Goal: Task Accomplishment & Management: Use online tool/utility

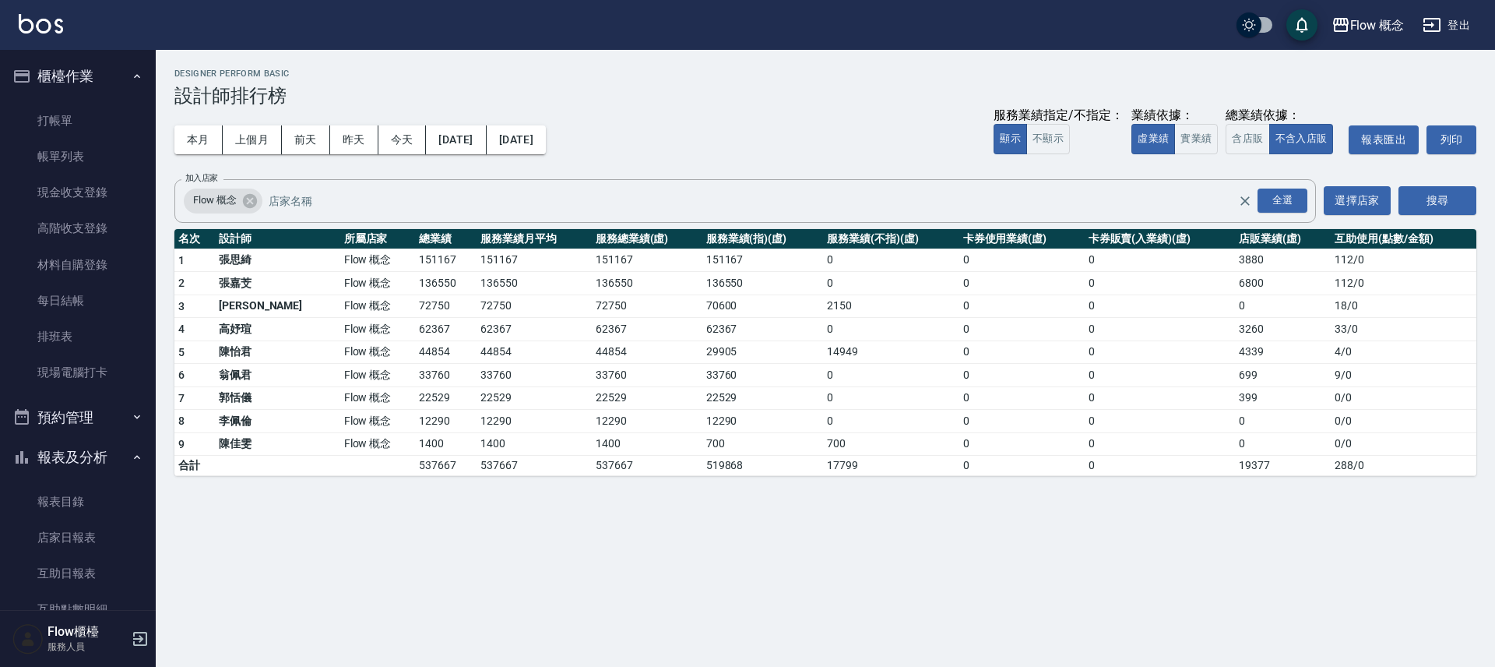
scroll to position [351, 0]
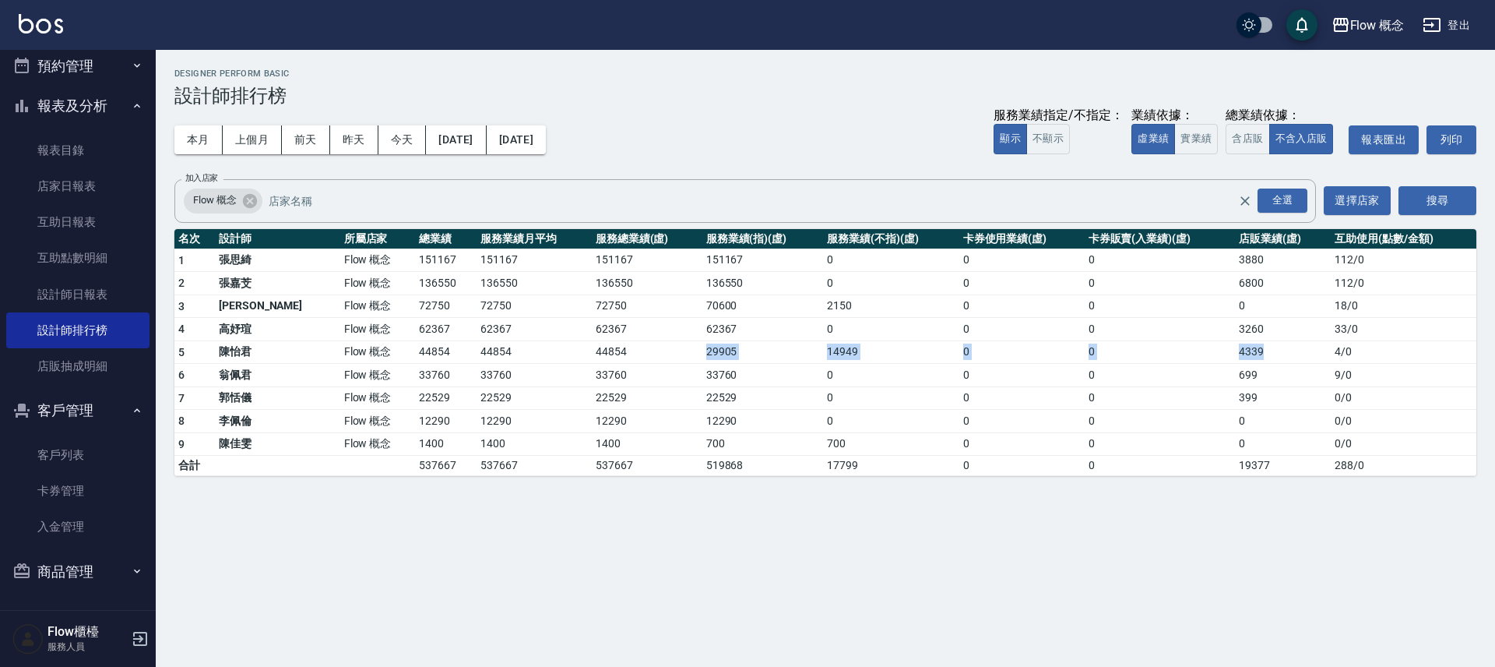
drag, startPoint x: 605, startPoint y: 347, endPoint x: 1261, endPoint y: 359, distance: 655.8
click at [1261, 359] on tr "5 [PERSON_NAME] 概念 44854 44854 44854 29905 14949 0 0 4339 4 / 0" at bounding box center [825, 351] width 1302 height 23
click at [1261, 359] on td "4339" at bounding box center [1283, 351] width 96 height 23
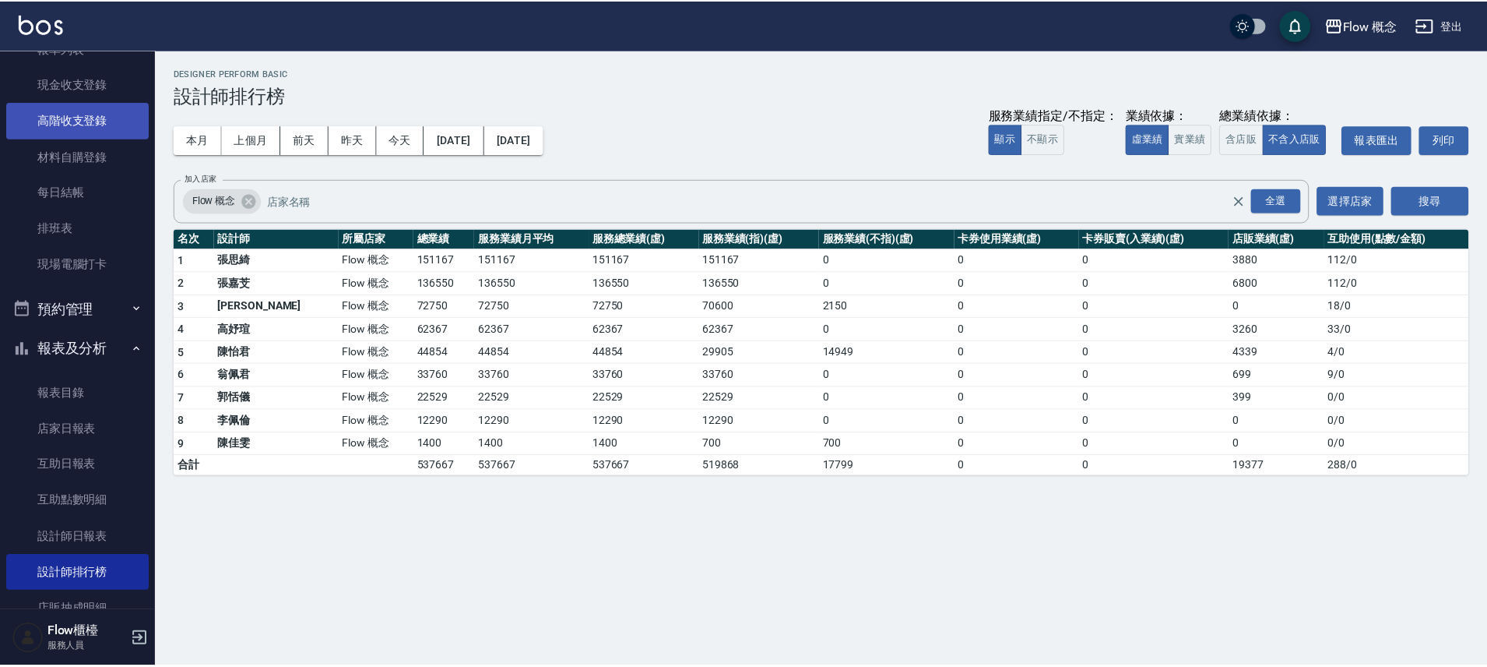
scroll to position [0, 0]
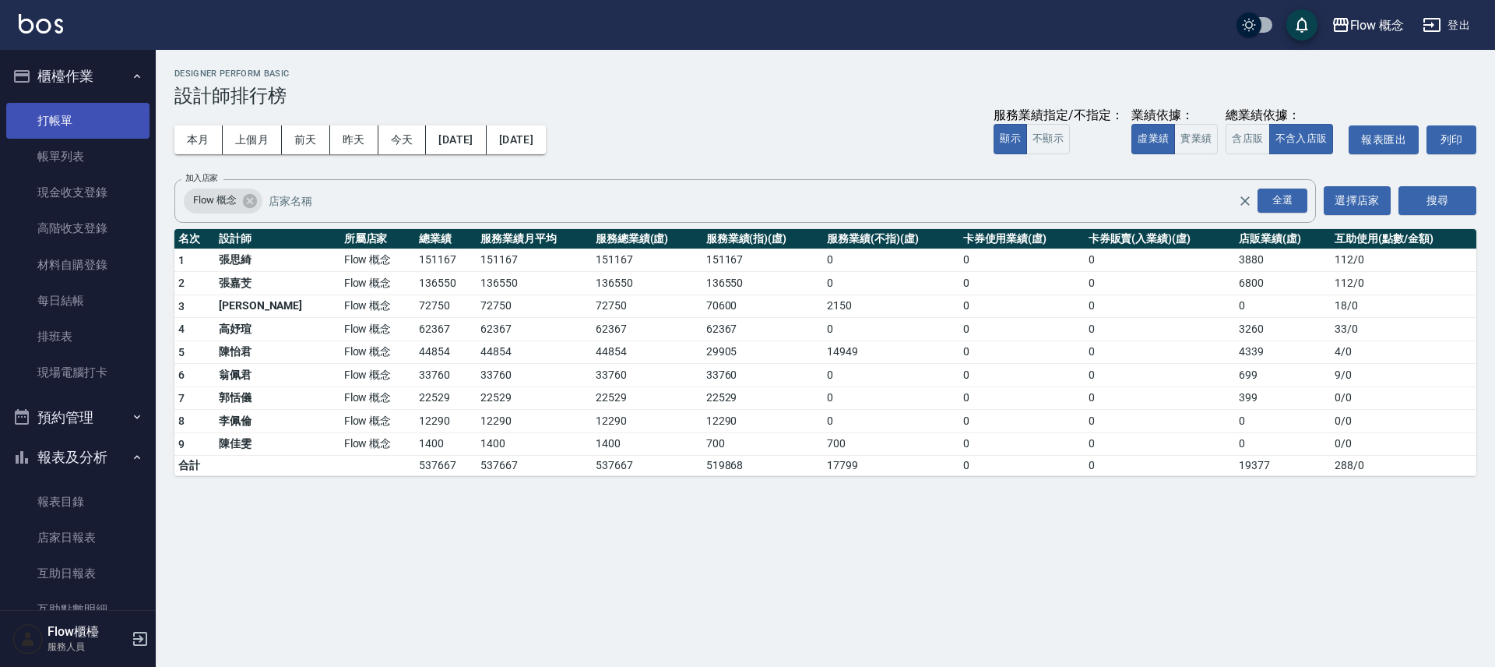
click at [67, 127] on link "打帳單" at bounding box center [77, 121] width 143 height 36
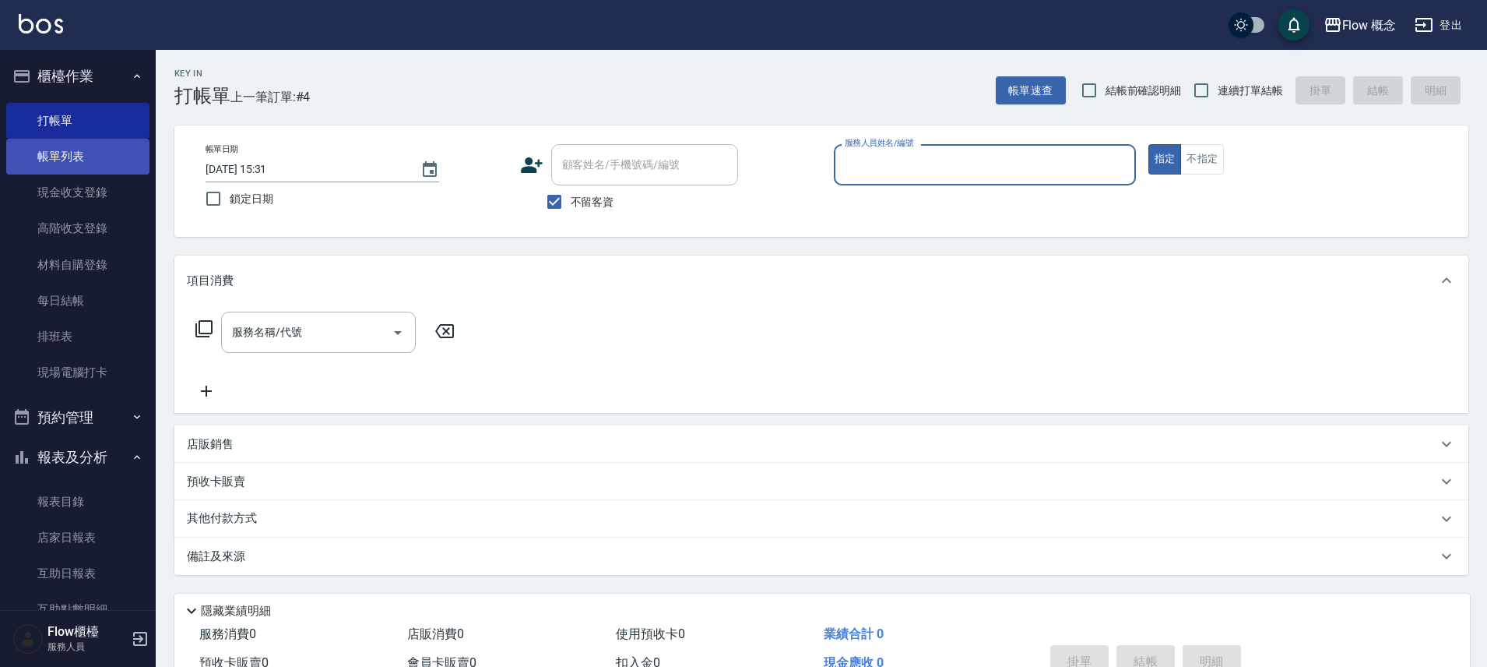
click at [75, 156] on link "帳單列表" at bounding box center [77, 157] width 143 height 36
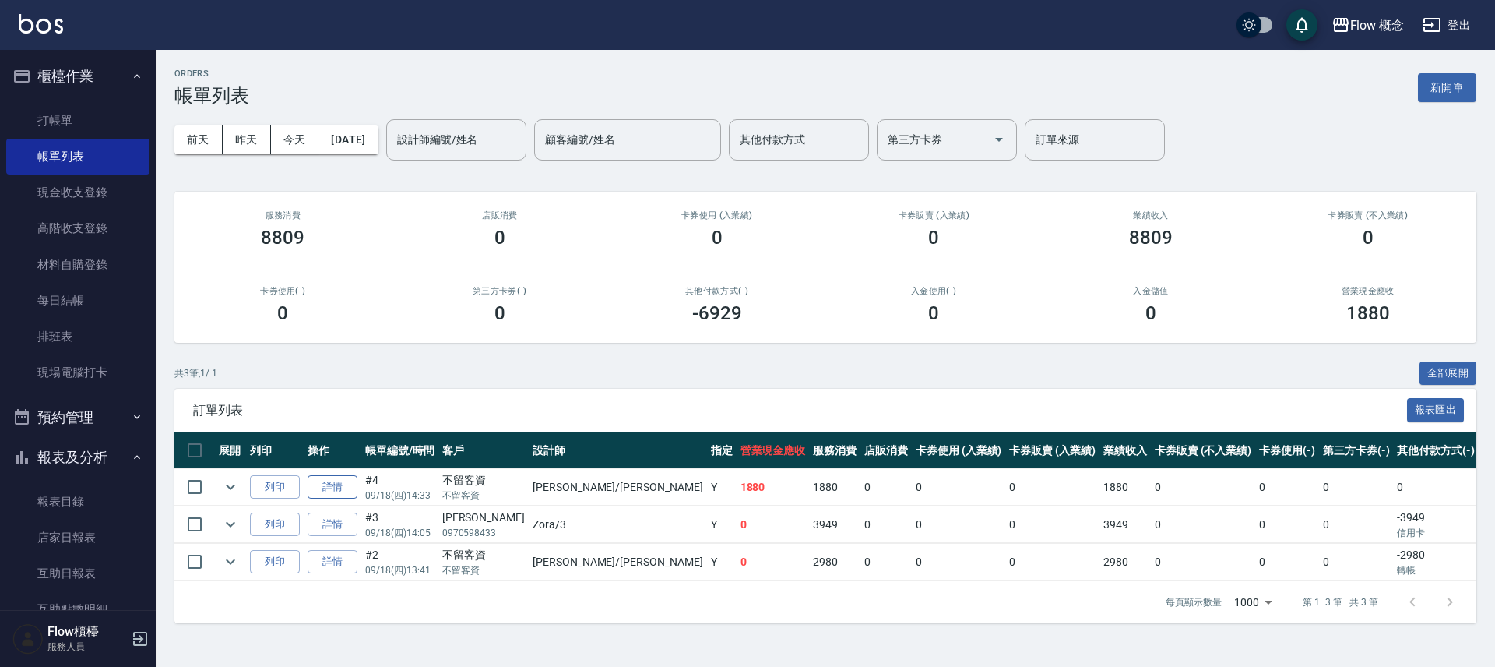
click at [345, 492] on link "詳情" at bounding box center [333, 487] width 50 height 24
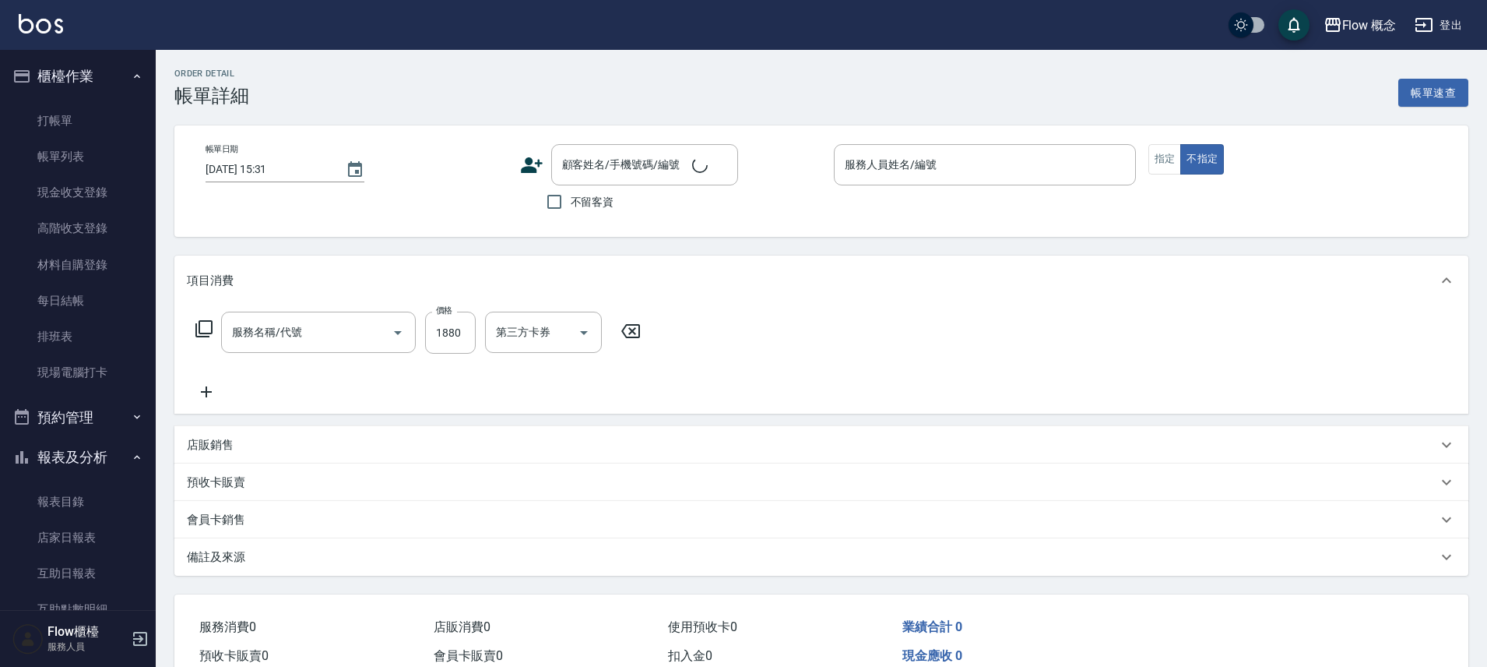
type input "[DATE] 14:33"
checkbox input "true"
type input "[PERSON_NAME]"
type input "FB/Instagram"
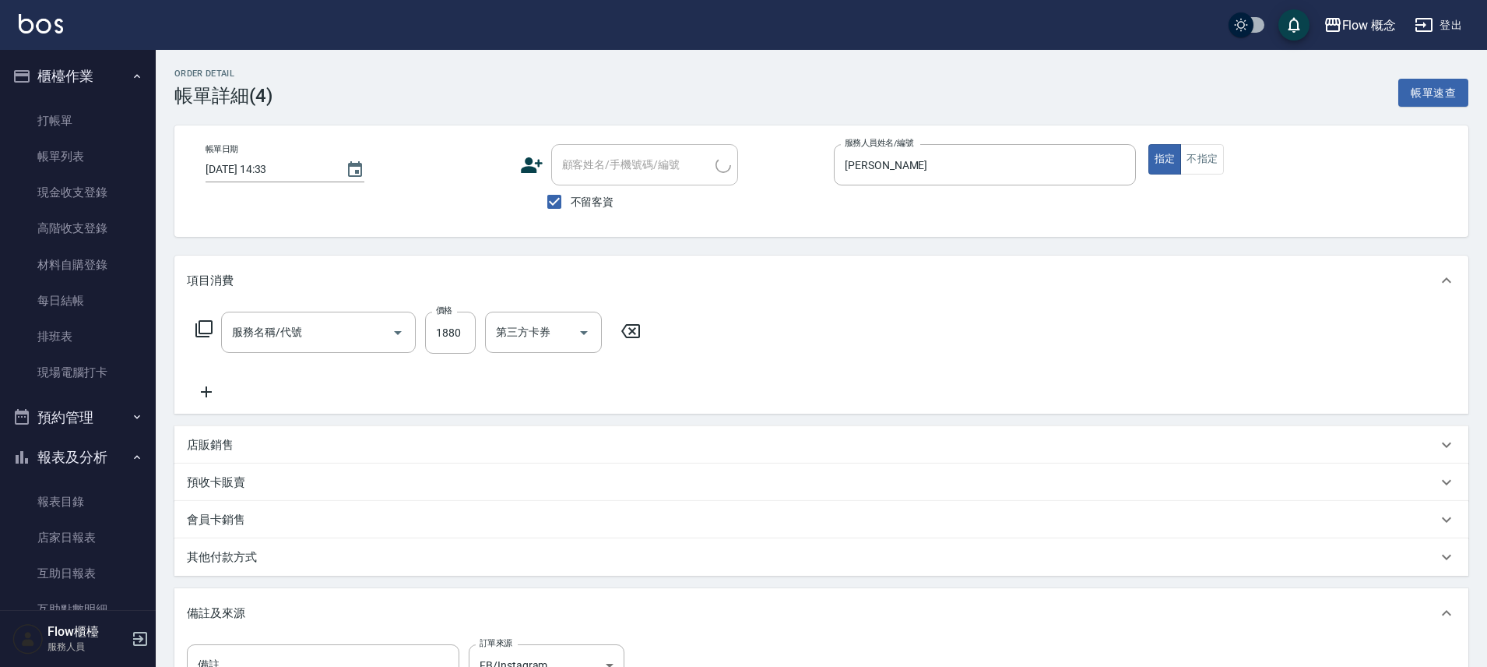
type input "深層蘊髮([PERSON_NAME])(605)"
click at [452, 330] on input "1880" at bounding box center [450, 332] width 51 height 42
click at [452, 331] on input "1880" at bounding box center [450, 332] width 51 height 42
type input "1980"
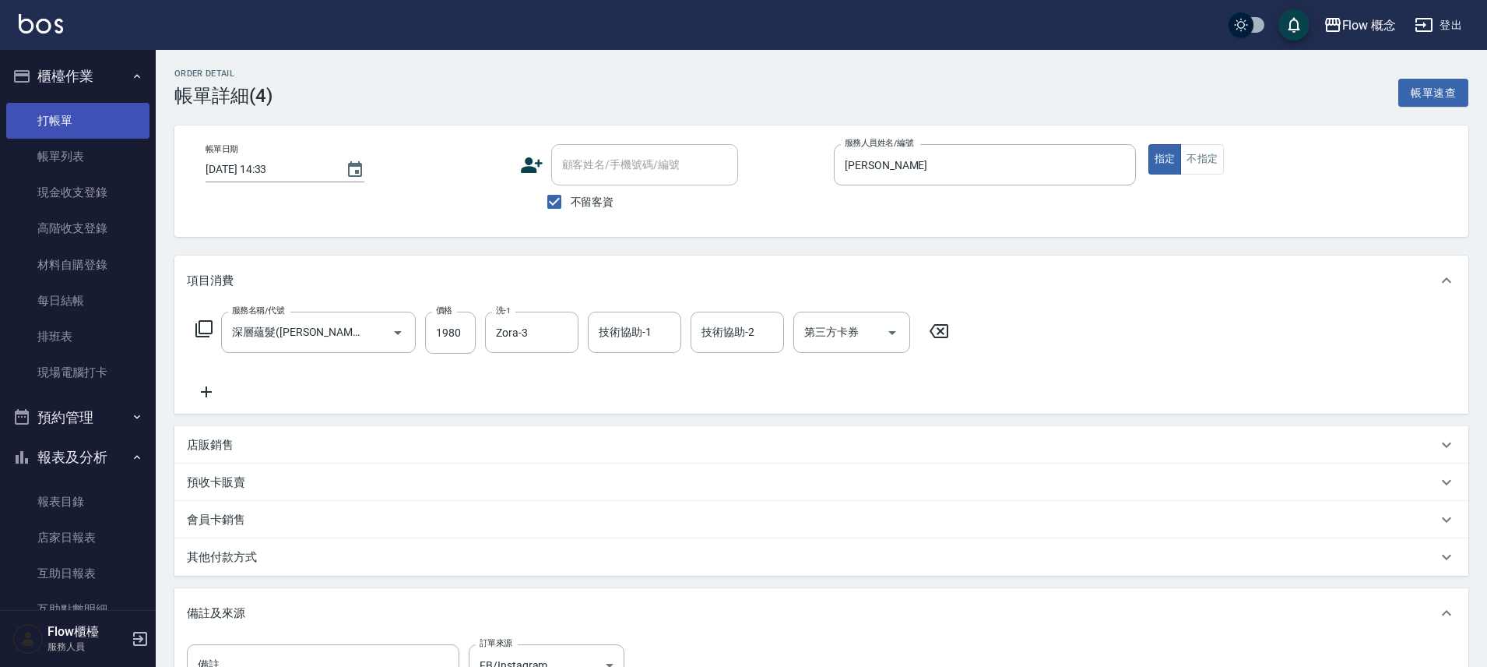
click at [83, 120] on link "打帳單" at bounding box center [77, 121] width 143 height 36
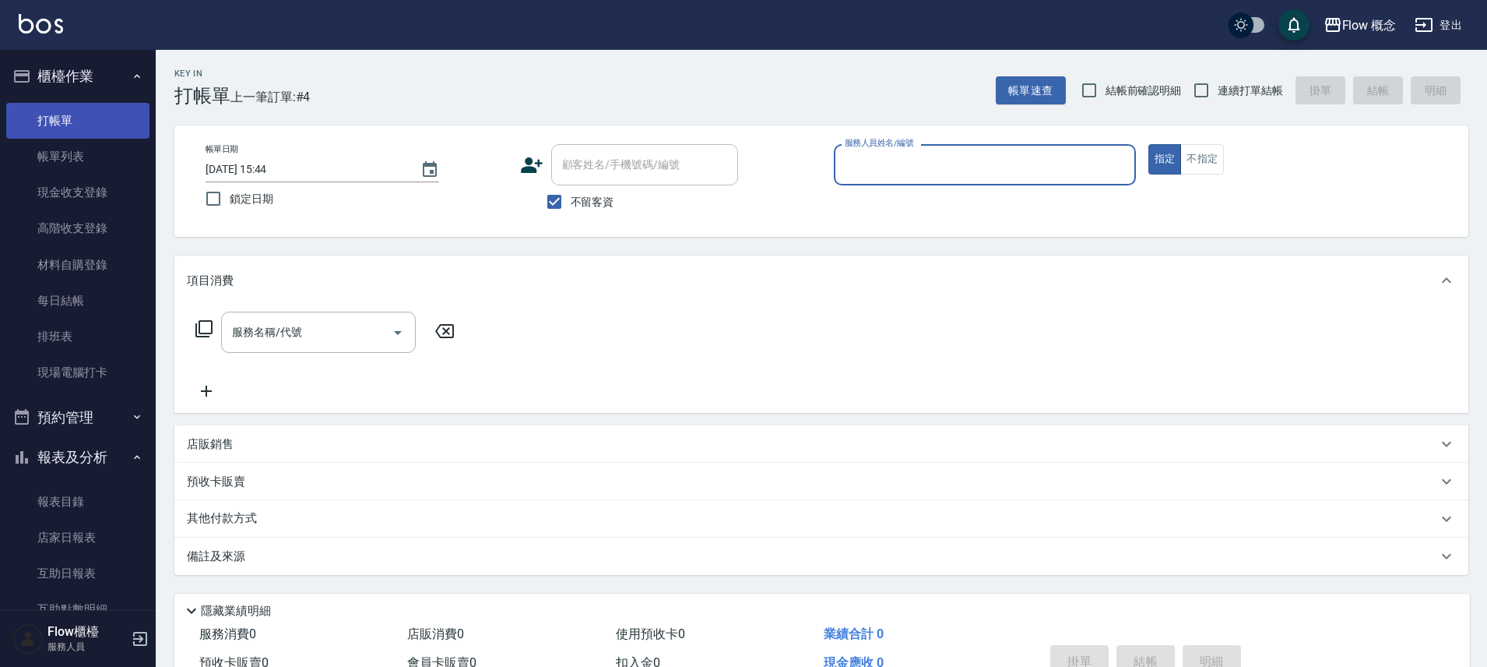
drag, startPoint x: 68, startPoint y: 154, endPoint x: 76, endPoint y: 112, distance: 42.9
click at [69, 155] on link "帳單列表" at bounding box center [77, 157] width 143 height 36
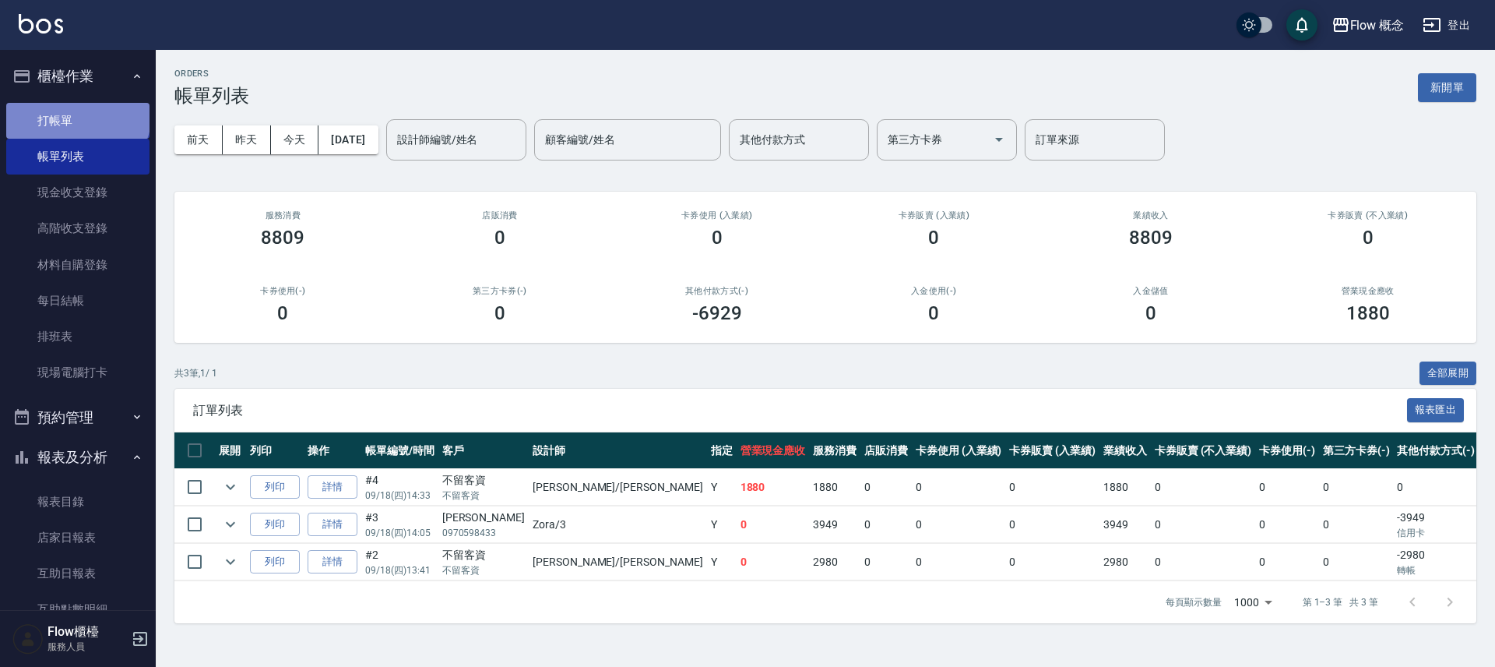
click at [76, 112] on link "打帳單" at bounding box center [77, 121] width 143 height 36
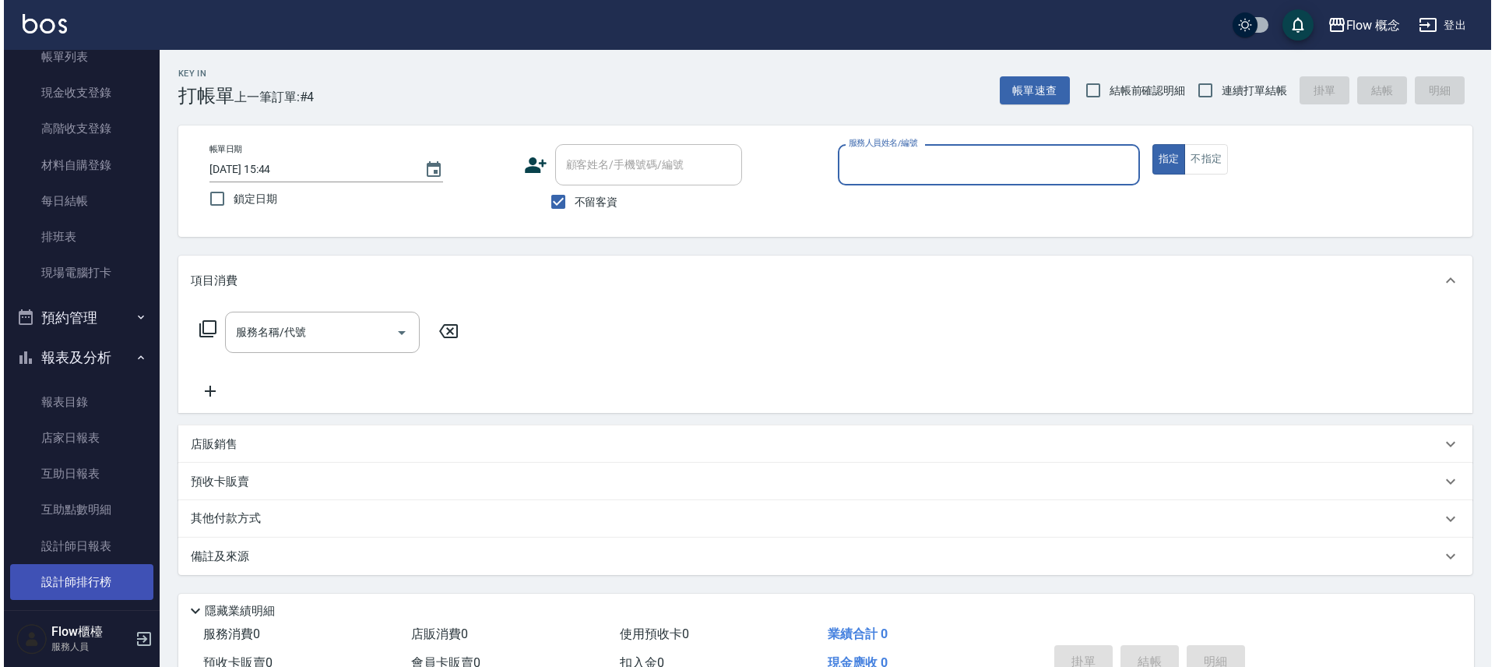
scroll to position [181, 0]
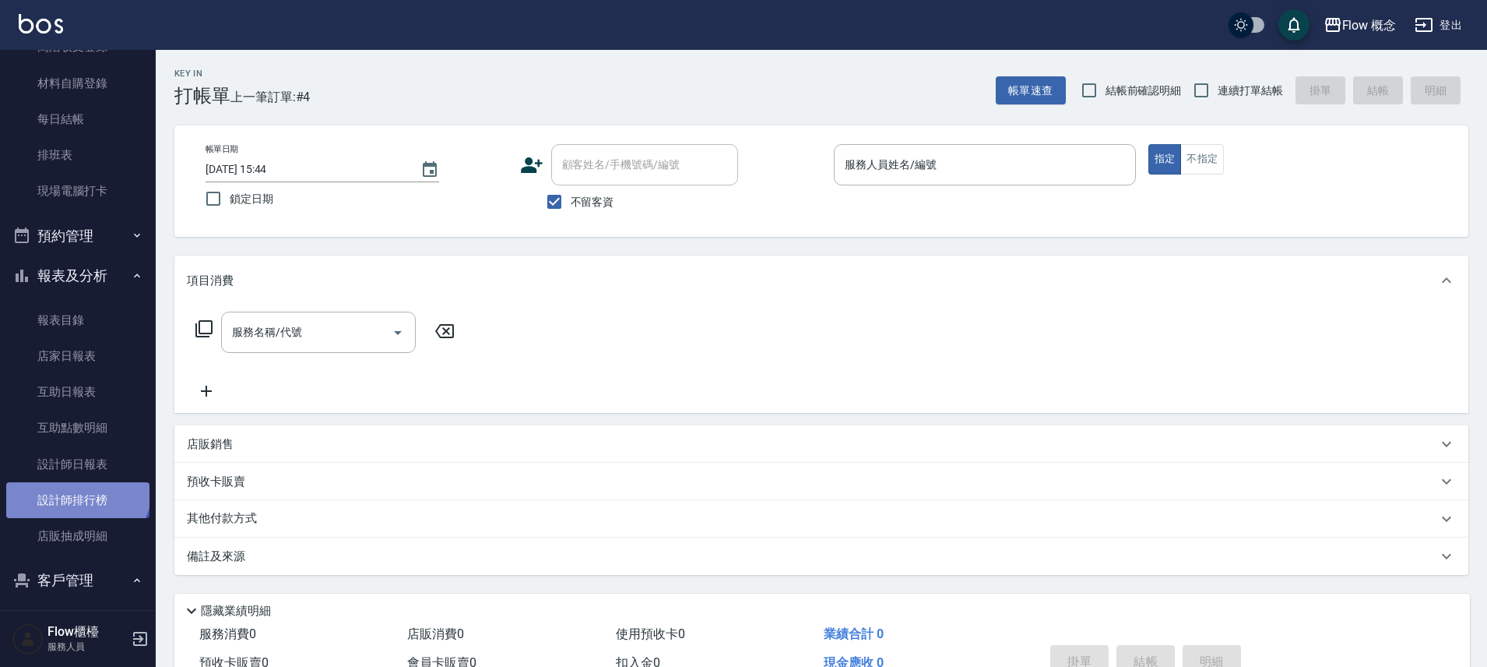
click at [76, 488] on link "設計師排行榜" at bounding box center [77, 500] width 143 height 36
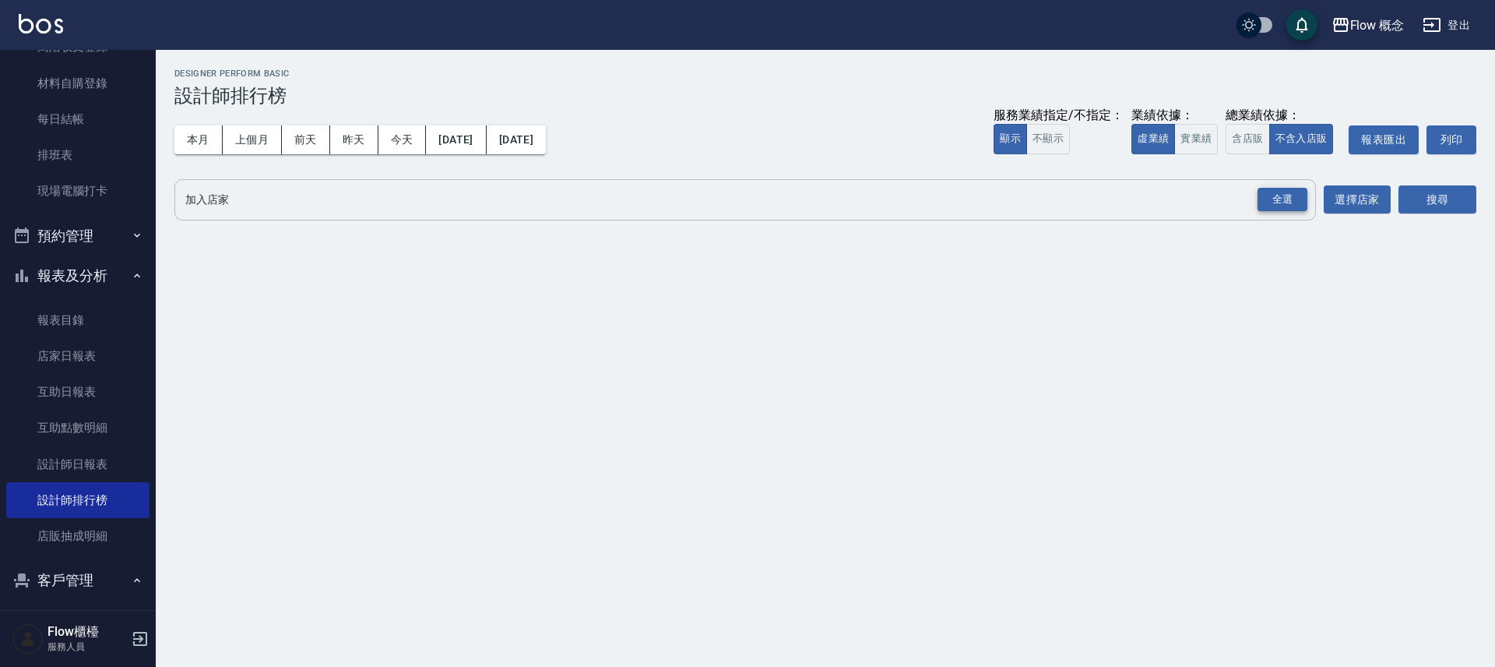
click at [1282, 203] on div "全選" at bounding box center [1283, 200] width 50 height 24
click at [1462, 209] on button "搜尋" at bounding box center [1438, 200] width 78 height 29
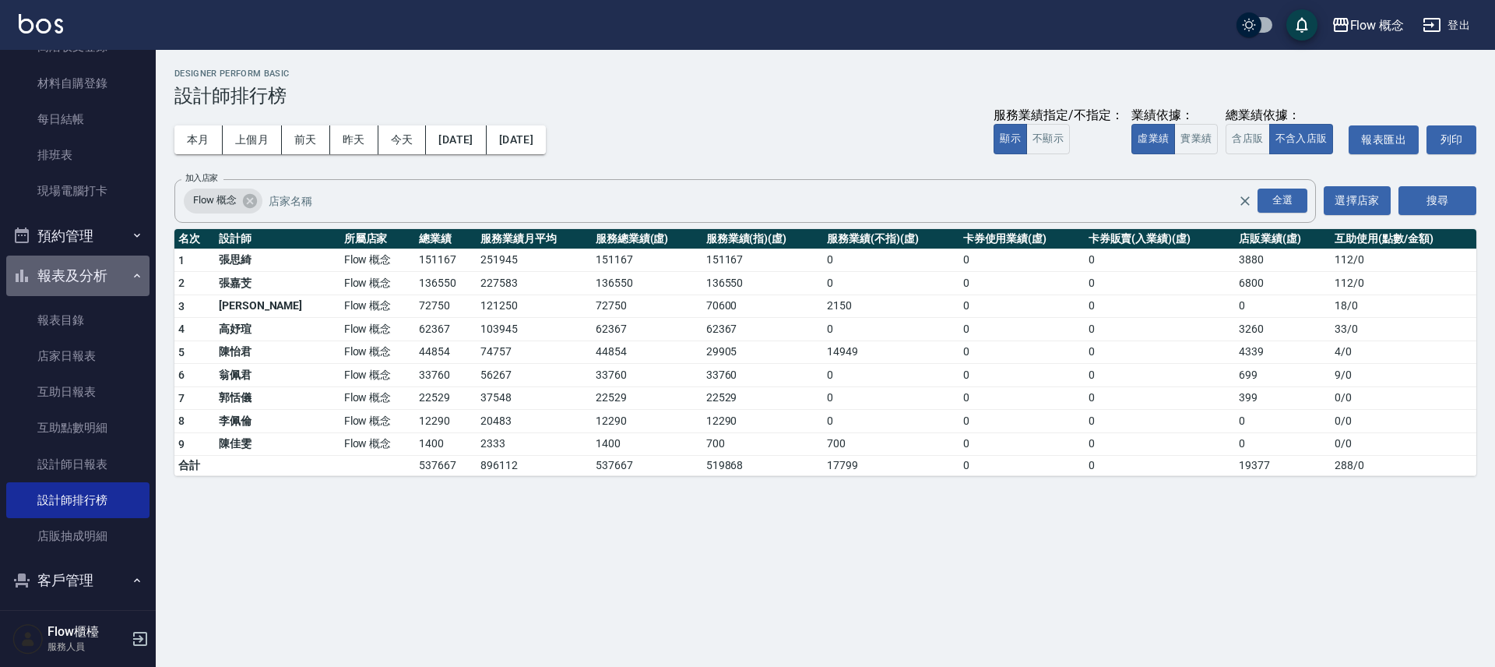
click at [83, 281] on button "報表及分析" at bounding box center [77, 275] width 143 height 40
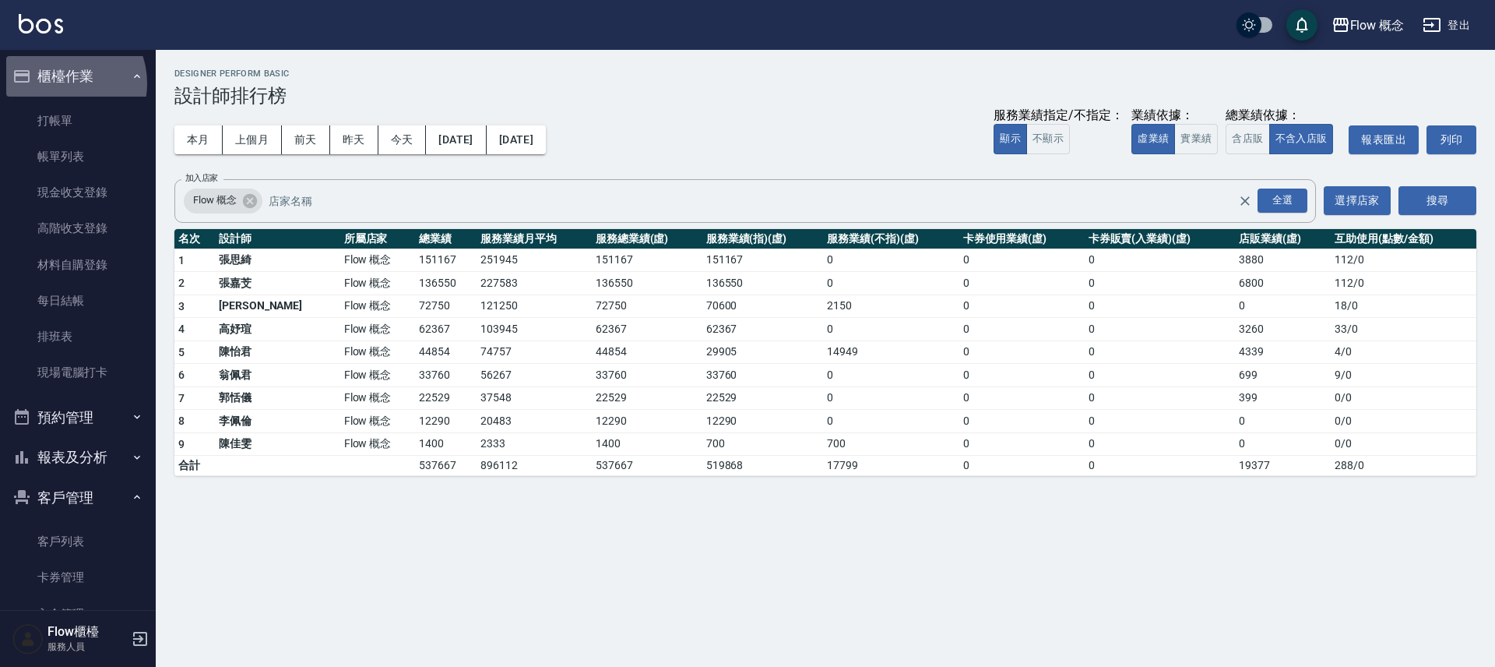
click at [60, 83] on button "櫃檯作業" at bounding box center [77, 76] width 143 height 40
